Goal: Check status: Check status

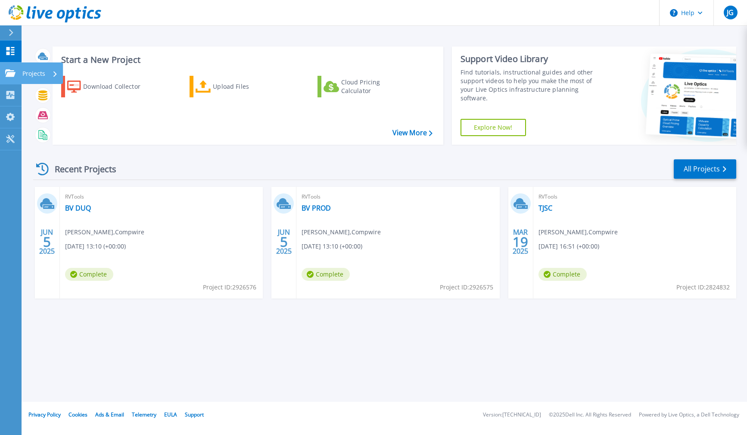
click at [6, 75] on icon at bounding box center [10, 72] width 10 height 7
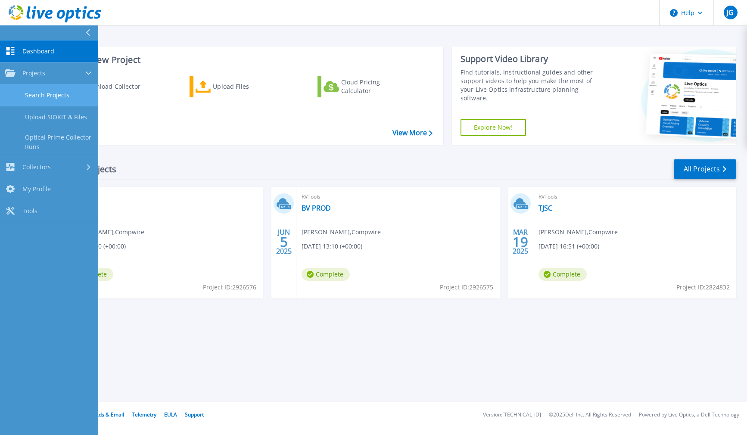
click at [37, 100] on link "Search Projects" at bounding box center [49, 95] width 98 height 22
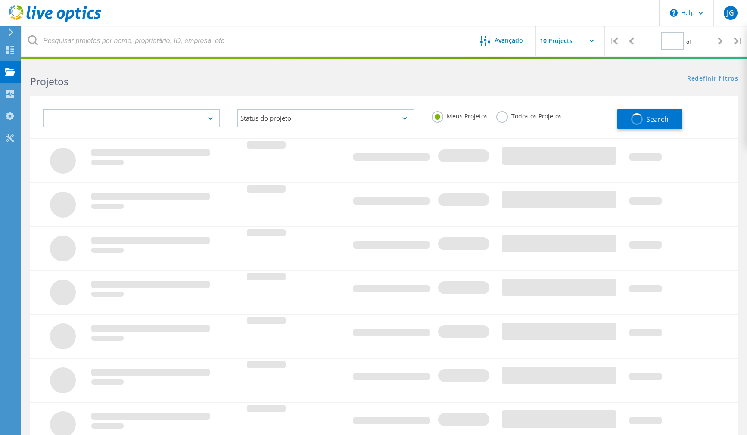
type input "1"
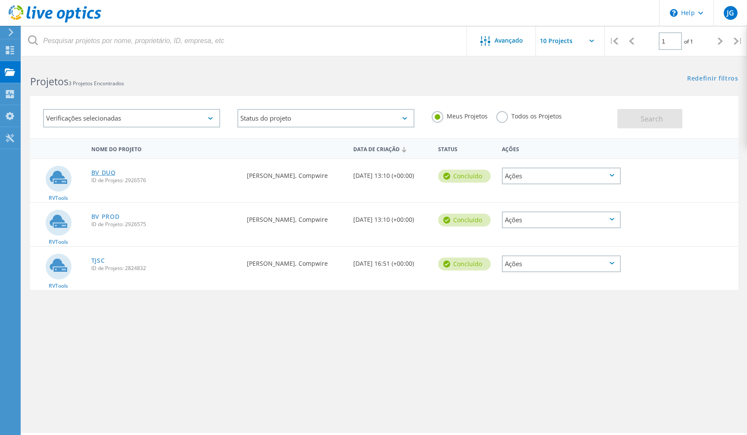
click at [109, 175] on link "BV DUQ" at bounding box center [103, 173] width 25 height 6
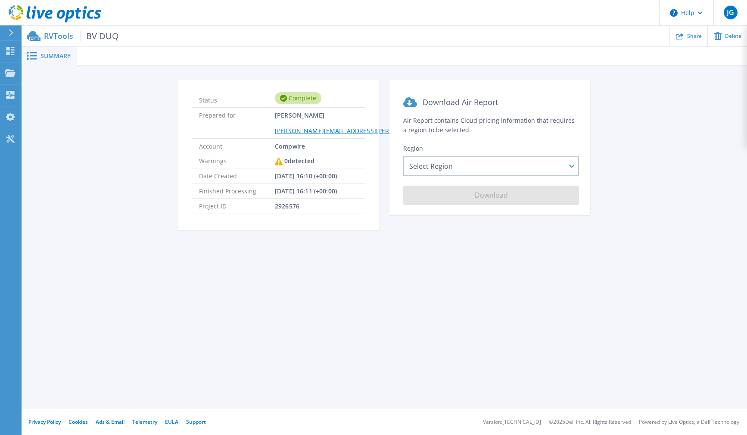
click at [64, 53] on span "Summary" at bounding box center [55, 56] width 30 height 6
click at [110, 60] on div at bounding box center [412, 56] width 670 height 19
